Goal: Find specific page/section

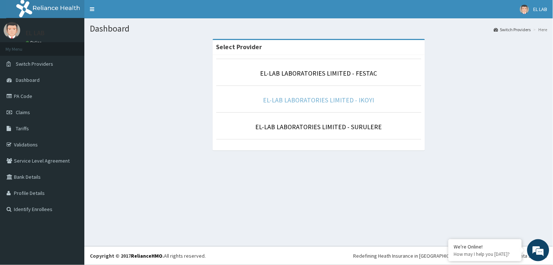
click at [326, 103] on link "EL-LAB LABORATORIES LIMITED - IKOYI" at bounding box center [318, 100] width 111 height 8
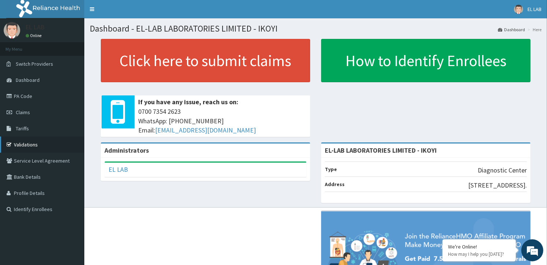
click at [33, 145] on link "Validations" at bounding box center [42, 144] width 84 height 16
